Goal: Task Accomplishment & Management: Use online tool/utility

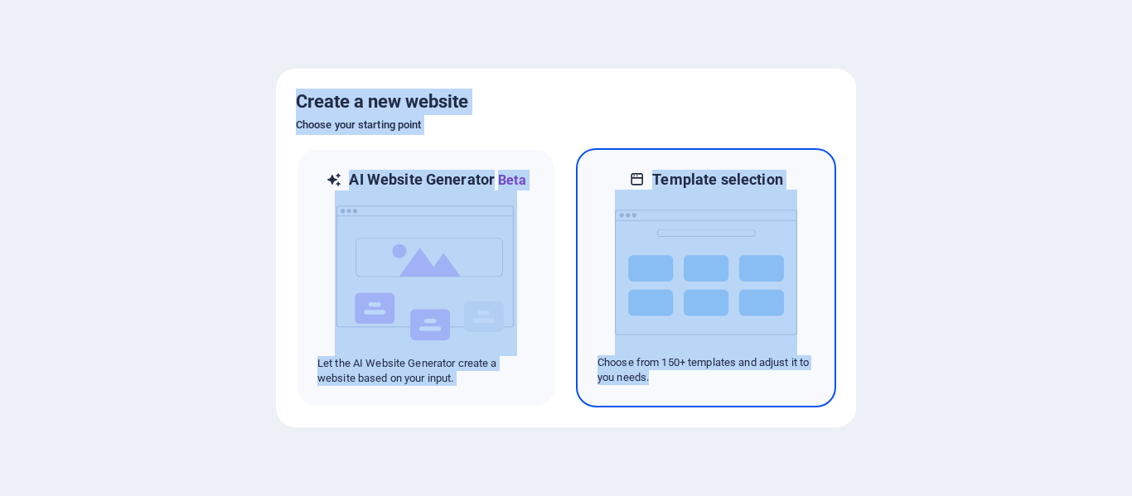
drag, startPoint x: 297, startPoint y: 99, endPoint x: 752, endPoint y: 385, distance: 537.3
click at [752, 385] on div "Create a new website Choose your starting point AI Website Generator Beta Let t…" at bounding box center [566, 248] width 580 height 359
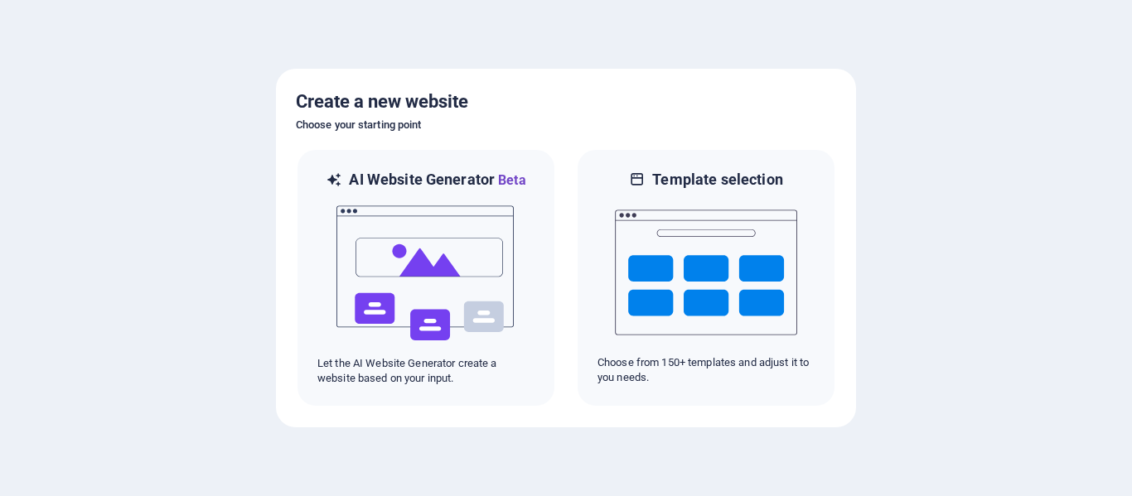
click at [872, 122] on div at bounding box center [566, 248] width 1132 height 496
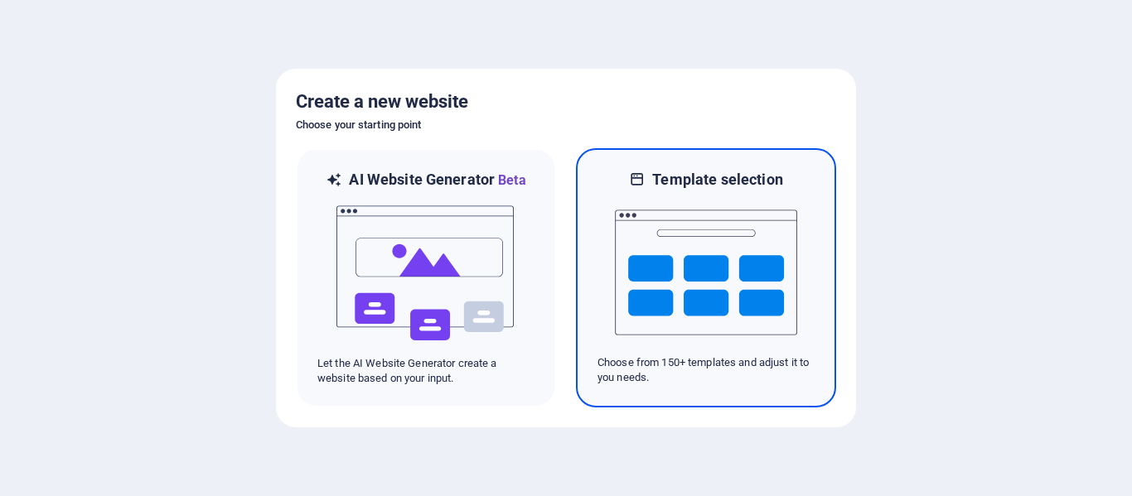
click at [705, 304] on img at bounding box center [706, 273] width 182 height 166
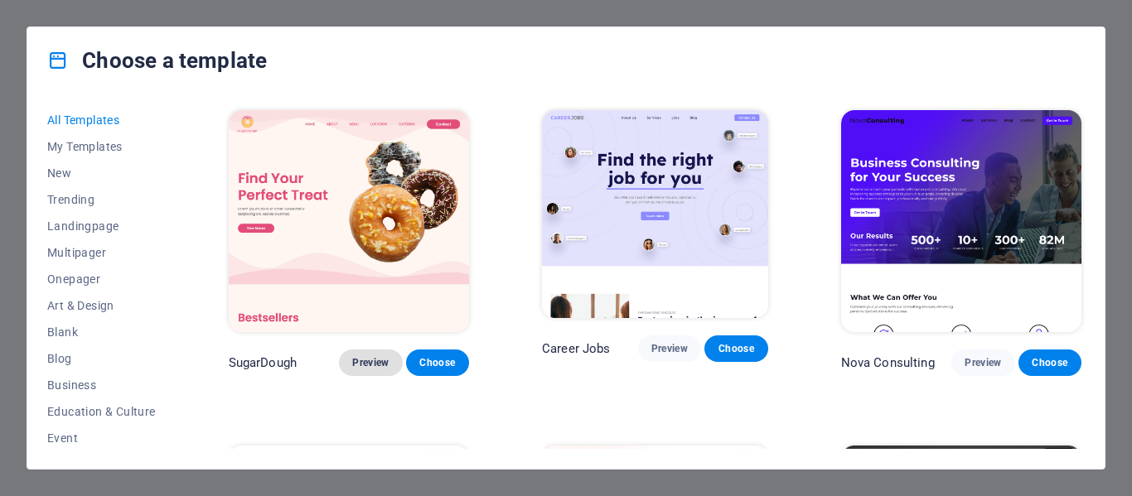
click at [371, 356] on span "Preview" at bounding box center [370, 362] width 36 height 13
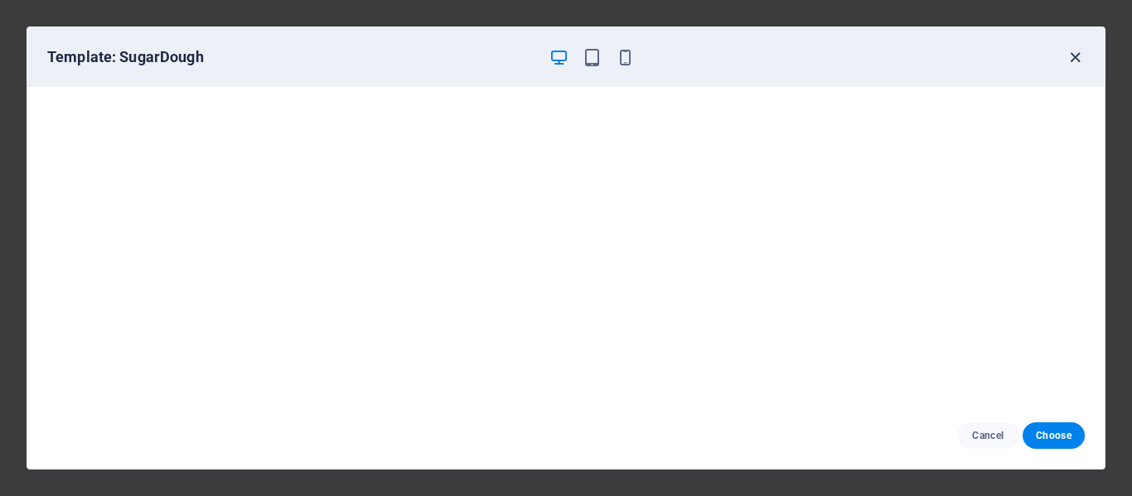
click at [1077, 56] on icon "button" at bounding box center [1075, 57] width 19 height 19
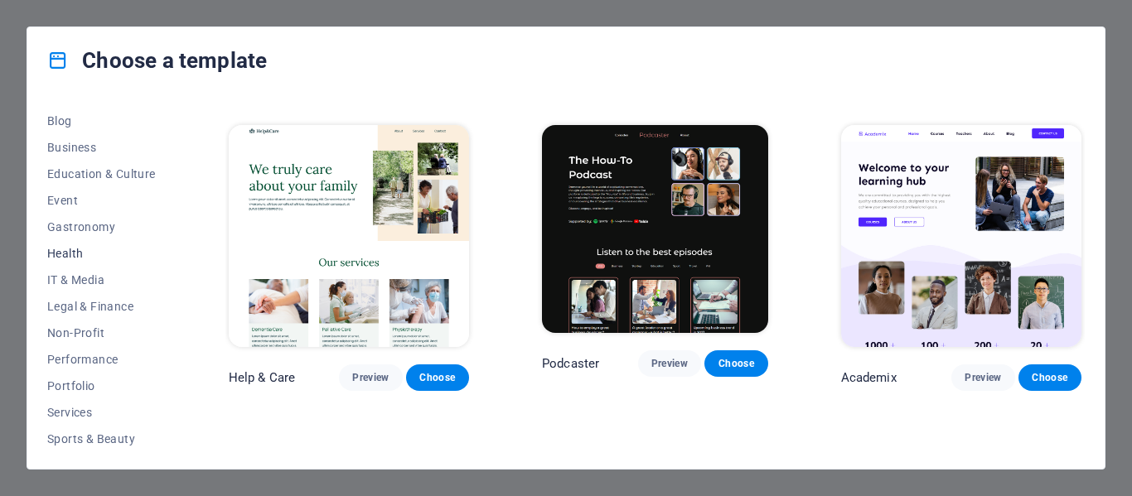
scroll to position [155, 0]
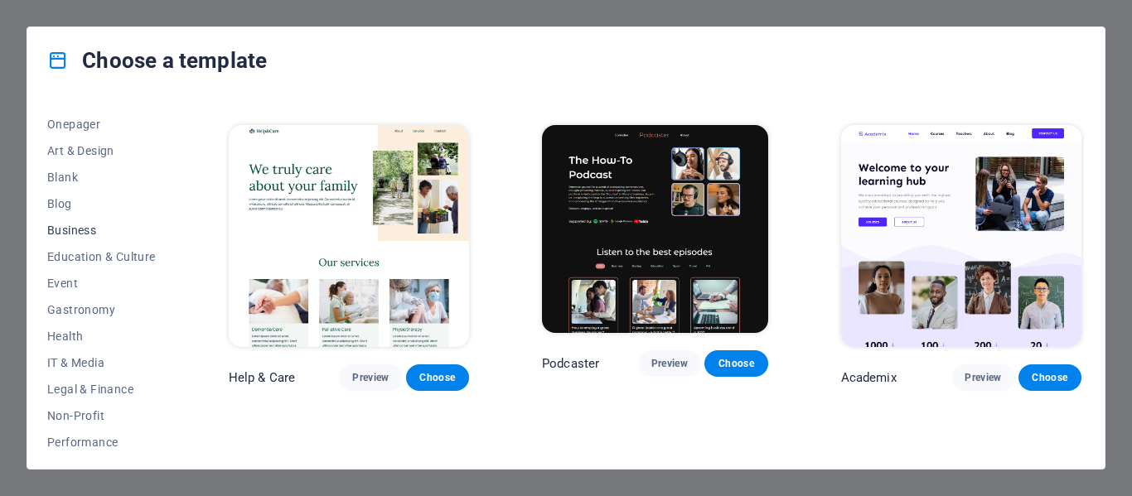
click at [96, 226] on span "Business" at bounding box center [101, 230] width 109 height 13
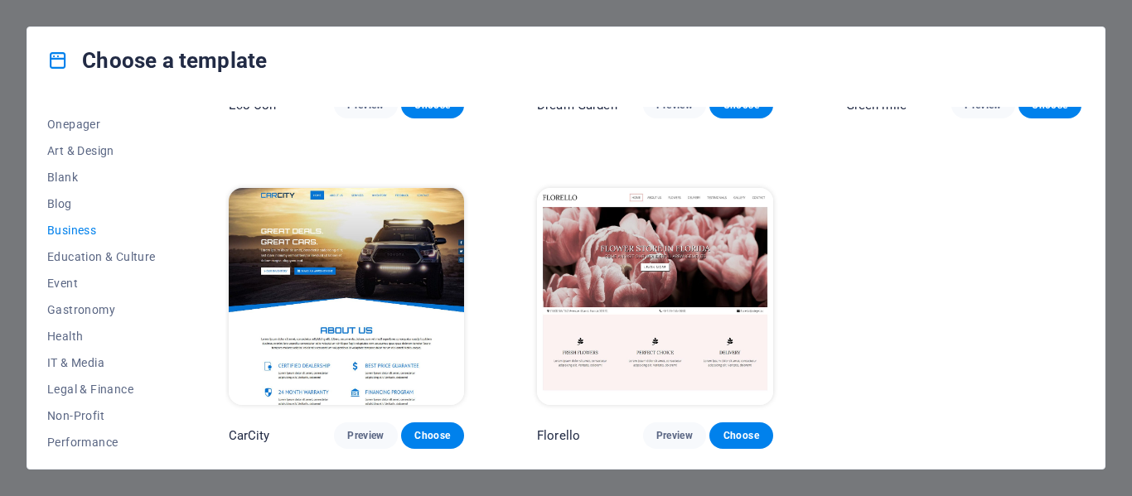
scroll to position [249, 0]
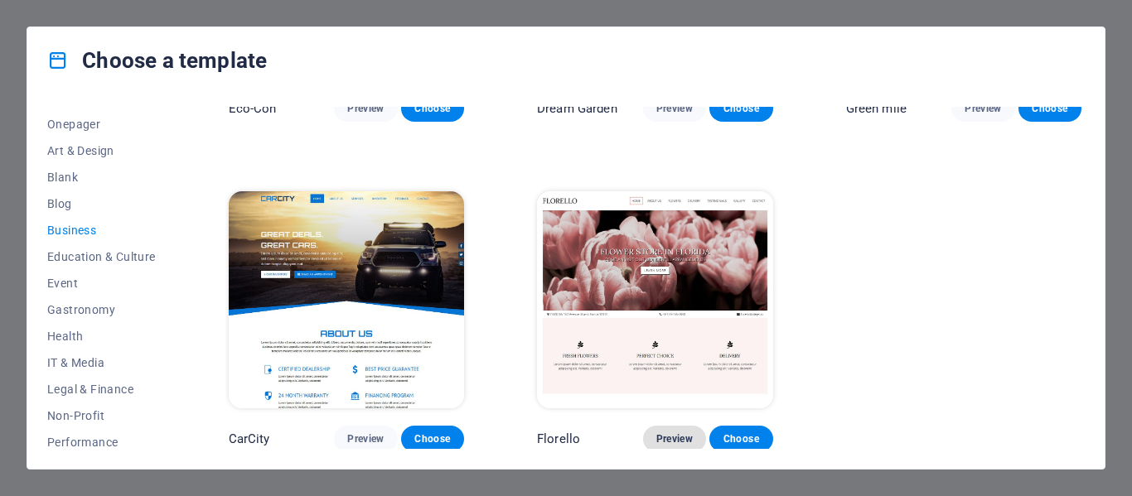
click at [657, 433] on span "Preview" at bounding box center [674, 439] width 36 height 13
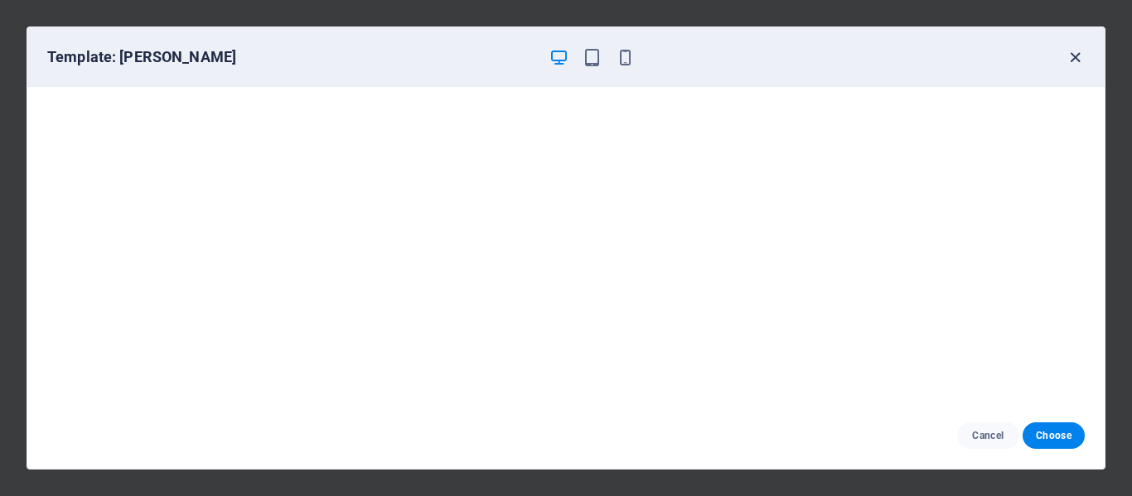
click at [1077, 56] on icon "button" at bounding box center [1075, 57] width 19 height 19
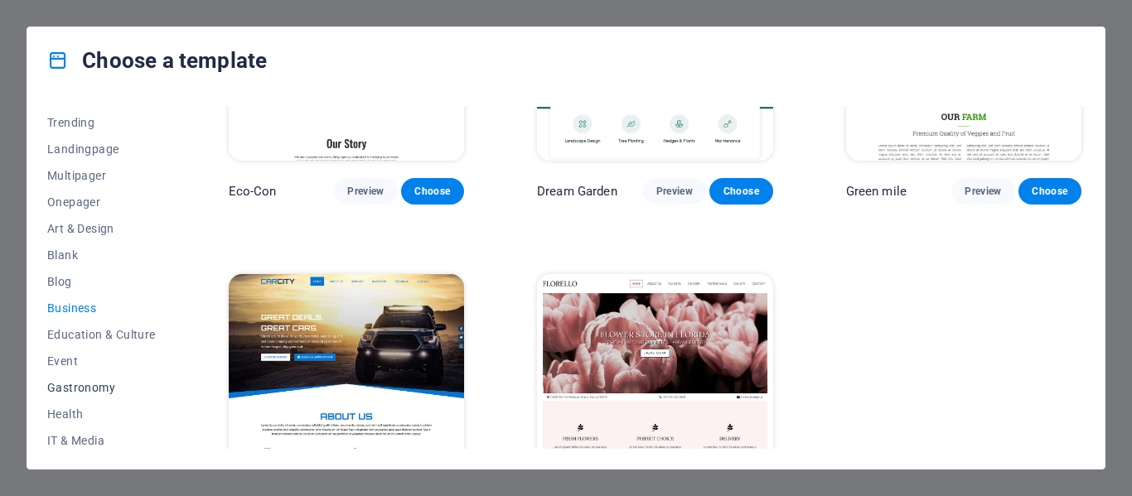
scroll to position [0, 0]
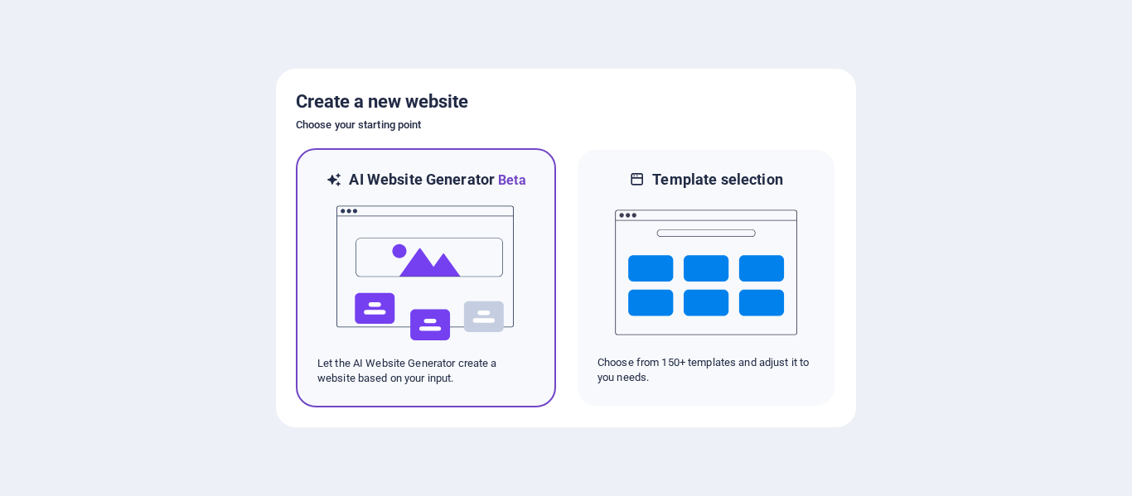
click at [418, 315] on img at bounding box center [426, 274] width 182 height 166
